Goal: Navigation & Orientation: Find specific page/section

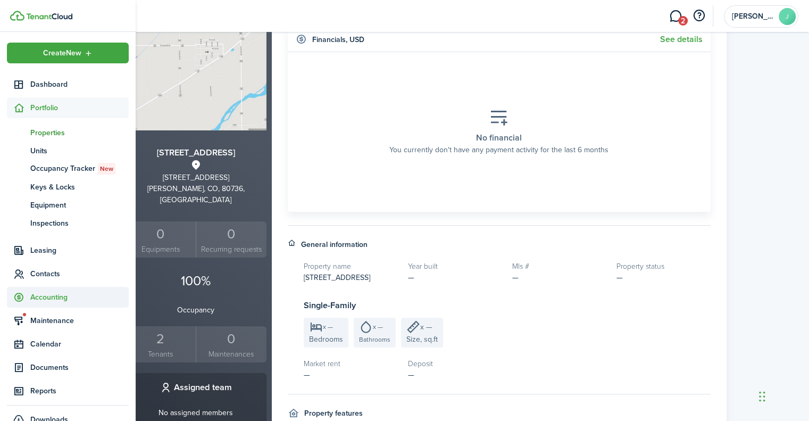
click at [50, 301] on span "Accounting" at bounding box center [79, 297] width 98 height 11
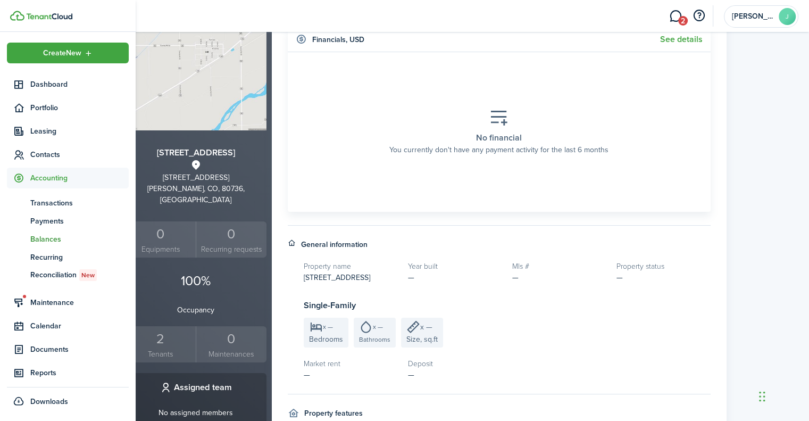
click at [40, 238] on span "Balances" at bounding box center [79, 239] width 98 height 11
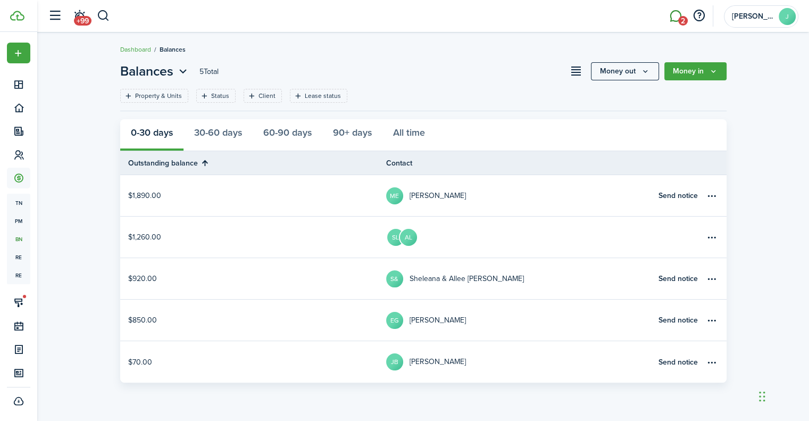
click at [669, 10] on link "2" at bounding box center [676, 16] width 20 height 27
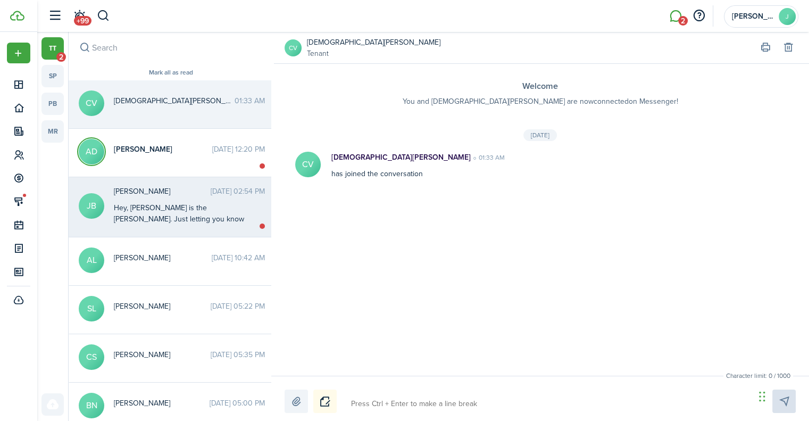
click at [151, 221] on div "Hey, [PERSON_NAME] is the [PERSON_NAME]. Just letting you know that I might not…" at bounding box center [180, 246] width 133 height 89
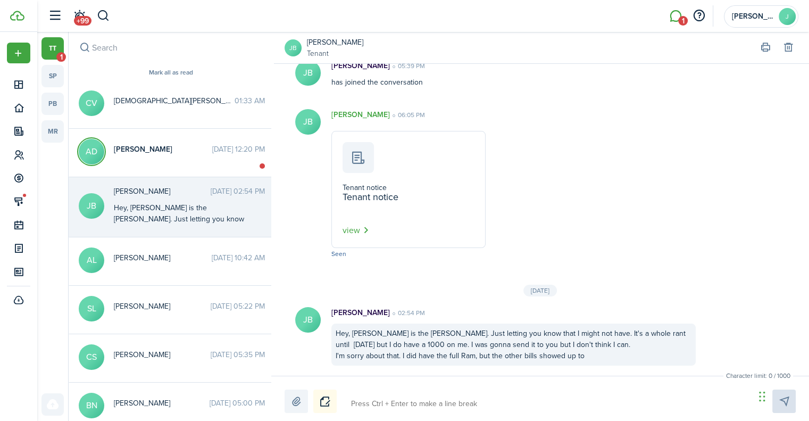
scroll to position [11, 0]
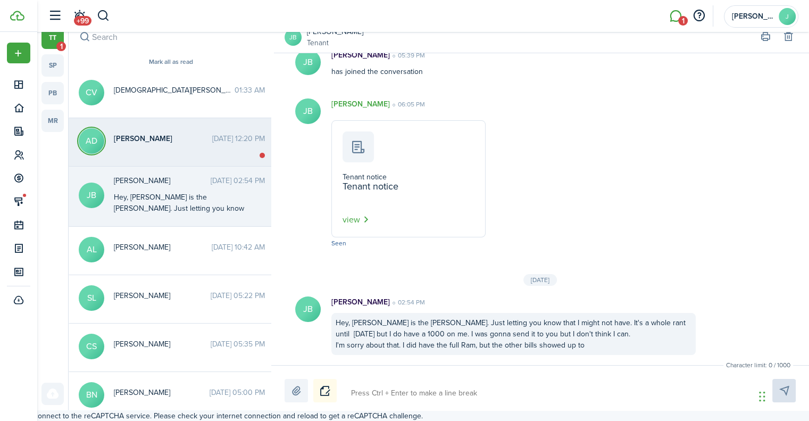
click at [147, 139] on span "[PERSON_NAME]" at bounding box center [163, 138] width 98 height 11
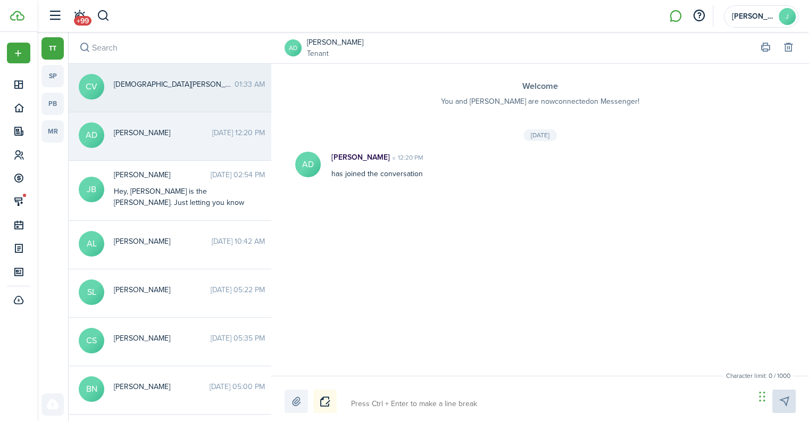
click at [160, 95] on messenger-thread-item "CV [DEMOGRAPHIC_DATA][PERSON_NAME] 01:33 AM" at bounding box center [171, 88] width 205 height 48
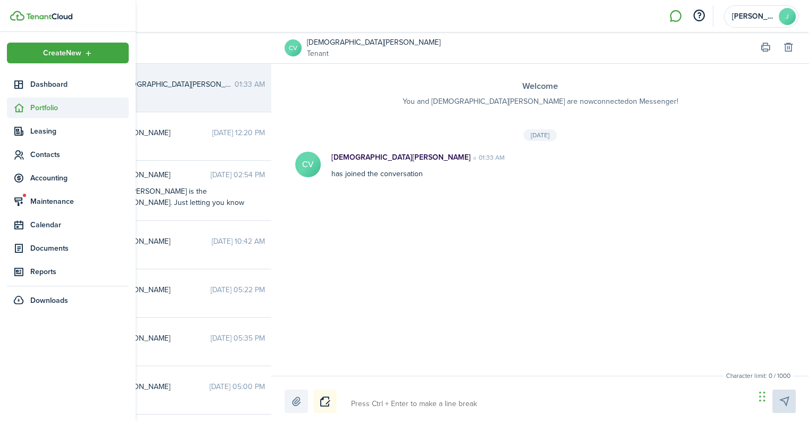
click at [40, 105] on span "Portfolio" at bounding box center [79, 107] width 98 height 11
